Goal: Find specific page/section: Find specific page/section

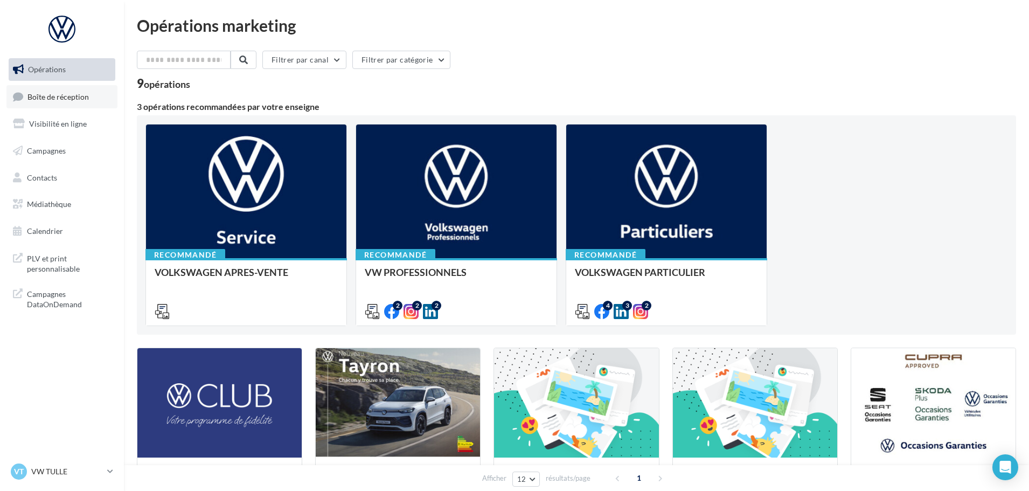
click at [63, 103] on link "Boîte de réception" at bounding box center [61, 96] width 111 height 23
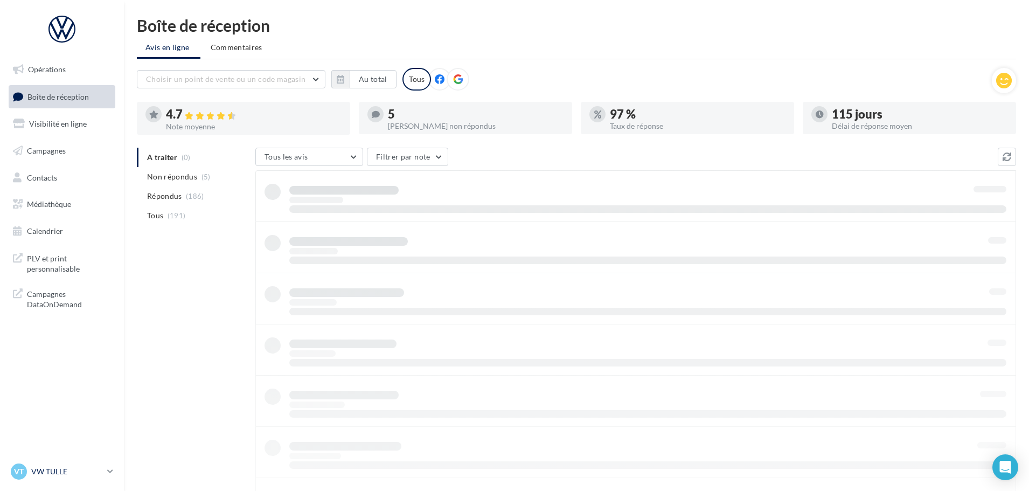
click at [106, 467] on link "VT VW TULLE vw-tul-sdes" at bounding box center [62, 471] width 107 height 20
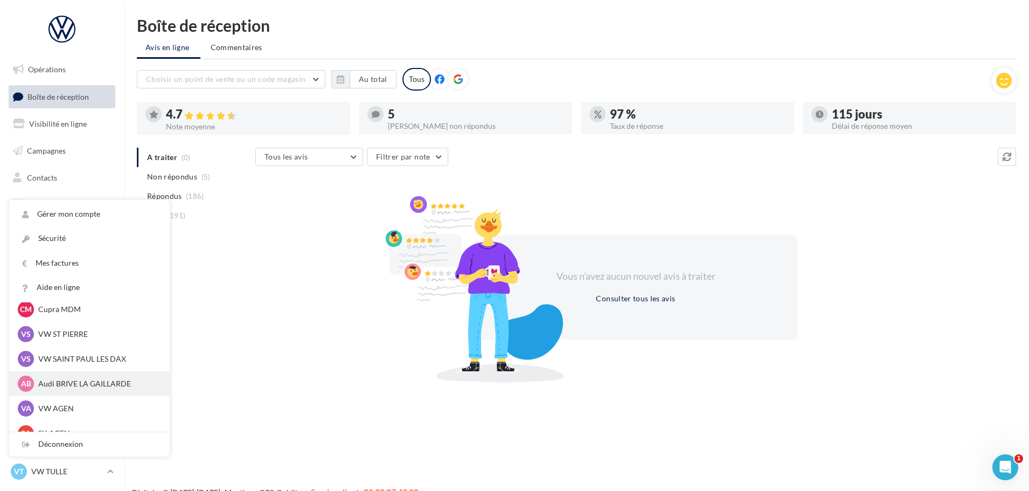
scroll to position [99, 0]
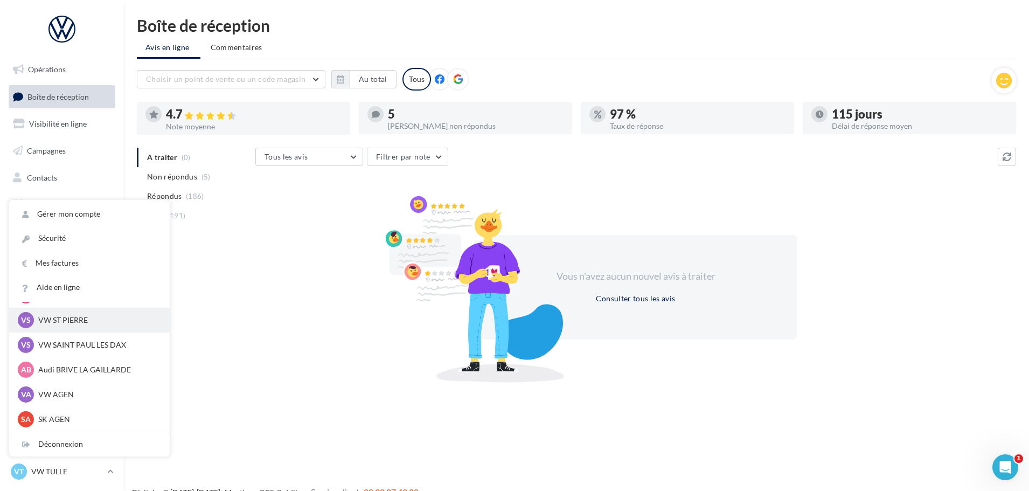
click at [72, 315] on p "VW ST PIERRE" at bounding box center [97, 320] width 119 height 11
